Goal: Task Accomplishment & Management: Manage account settings

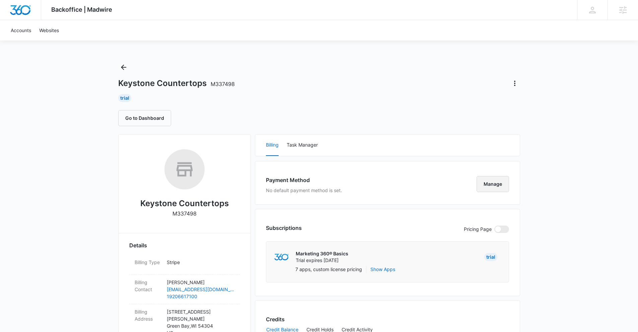
click at [494, 185] on button "Manage" at bounding box center [493, 184] width 33 height 16
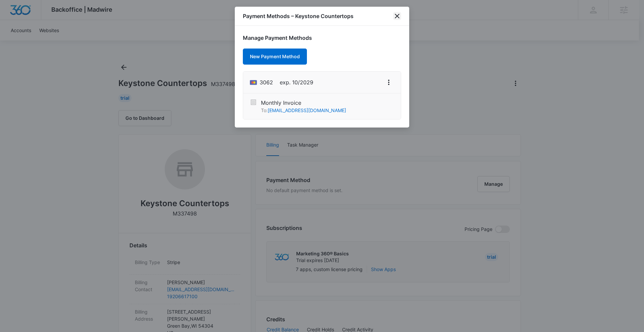
click at [393, 17] on icon "close" at bounding box center [397, 16] width 8 height 8
